Goal: Task Accomplishment & Management: Manage account settings

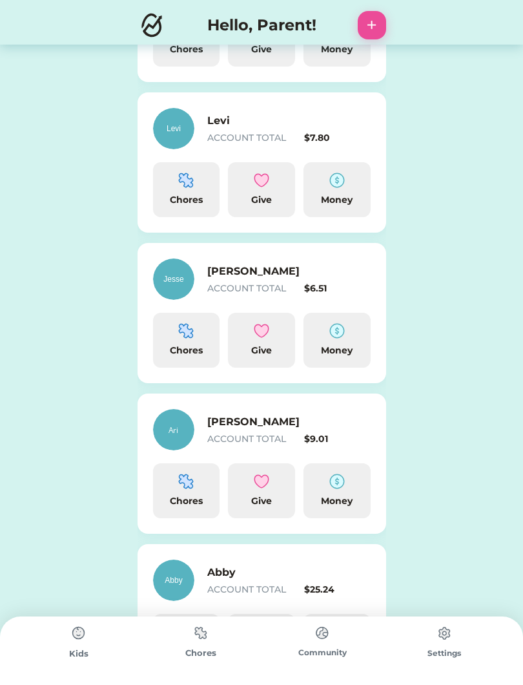
scroll to position [373, 0]
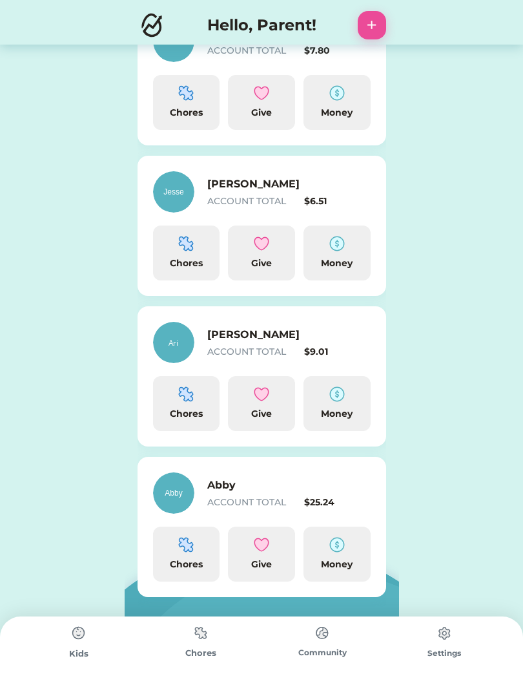
click at [330, 564] on div "Money" at bounding box center [337, 564] width 57 height 14
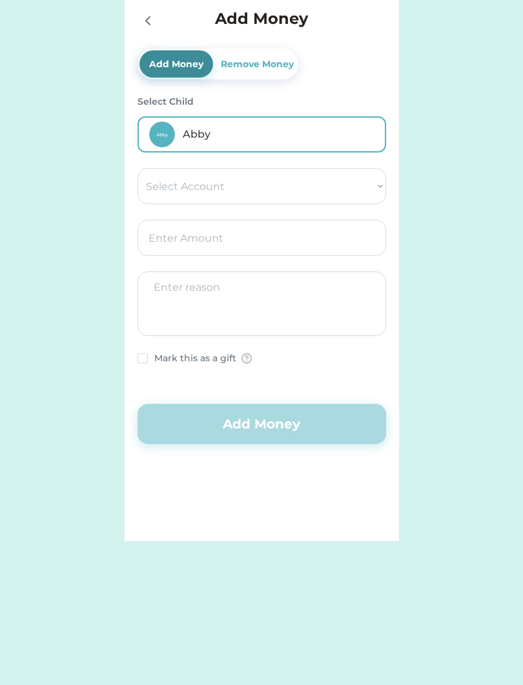
click at [167, 180] on select "Select Account Save Give Spend" at bounding box center [262, 186] width 249 height 36
select select ""1348695171700984260__LOOKUP__1754715393594x950643124964924300""
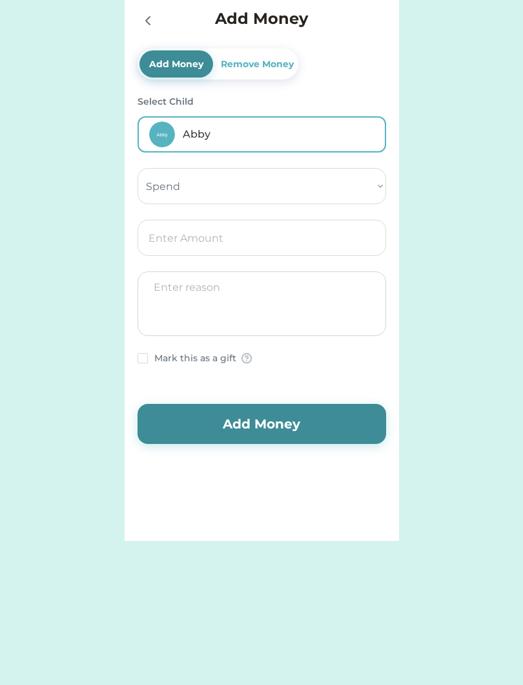
click at [181, 244] on input "input" at bounding box center [262, 238] width 249 height 36
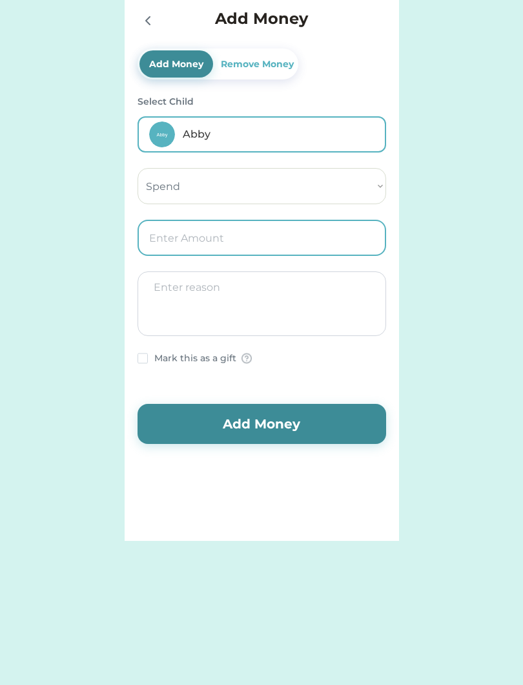
type input "2.00"
click at [205, 306] on textarea at bounding box center [262, 303] width 249 height 65
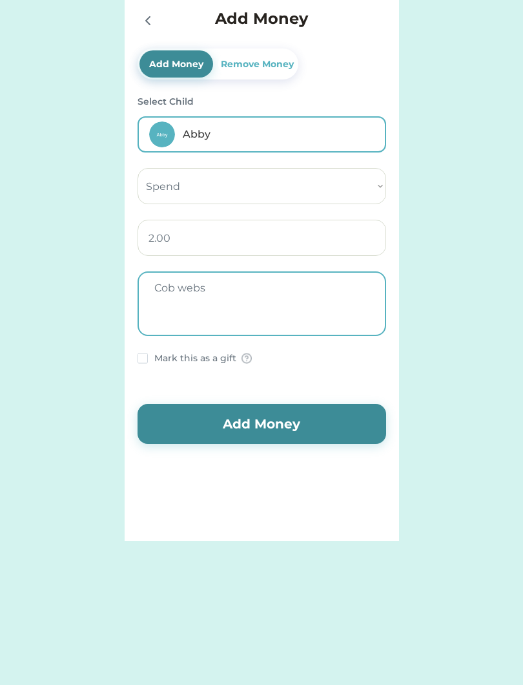
type textarea "Cob webs"
click at [305, 425] on button "Add Money" at bounding box center [262, 424] width 249 height 40
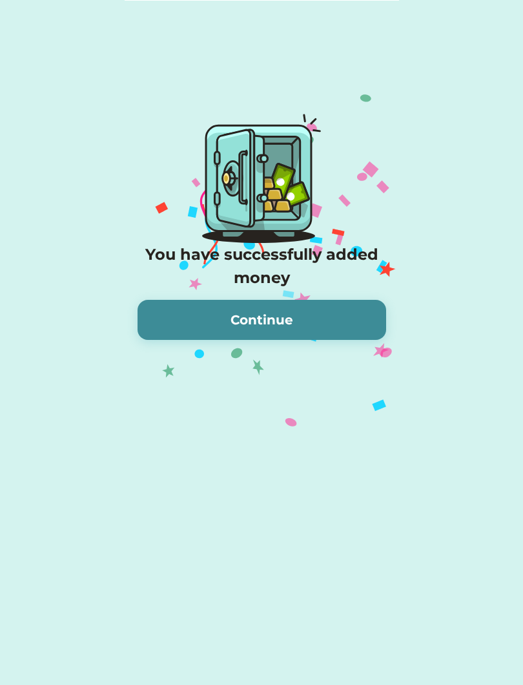
click at [333, 327] on button "Continue" at bounding box center [262, 320] width 249 height 40
